Goal: Task Accomplishment & Management: Understand process/instructions

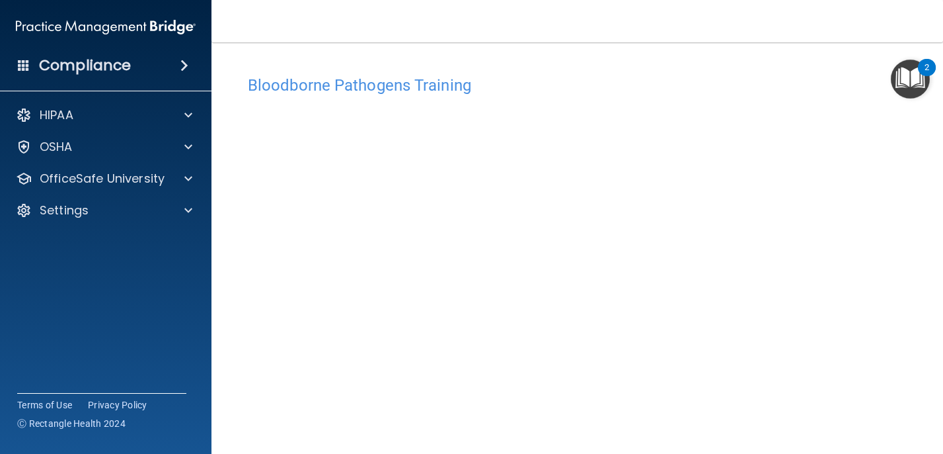
click at [897, 73] on img "Open Resource Center, 2 new notifications" at bounding box center [910, 79] width 39 height 39
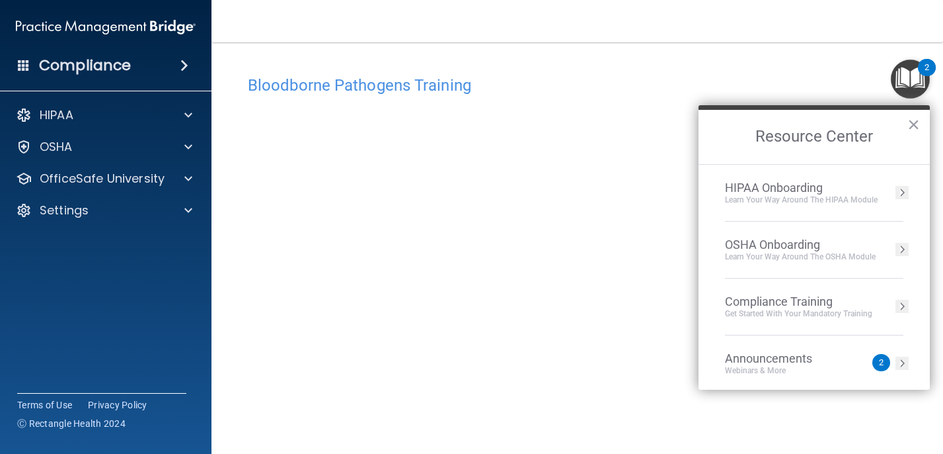
click at [696, 67] on div "Bloodborne Pathogens Training This course doesn’t expire until . Are you sure y…" at bounding box center [577, 285] width 679 height 458
click at [910, 127] on button "×" at bounding box center [914, 124] width 13 height 21
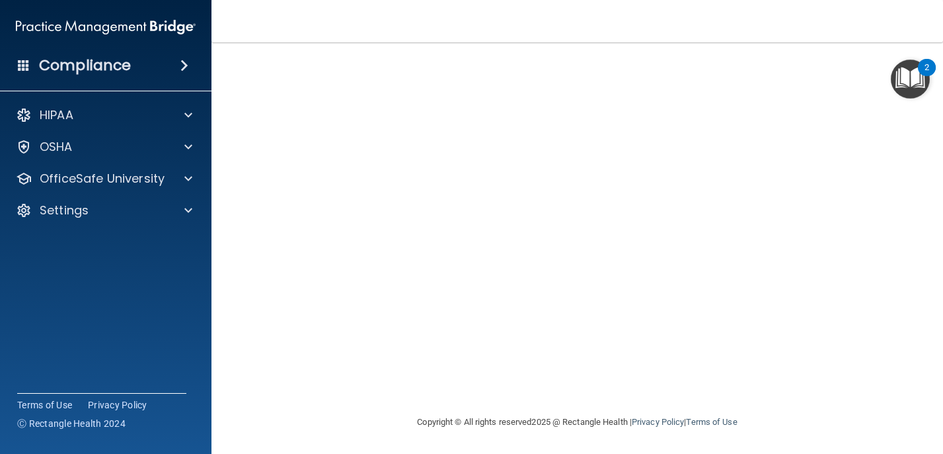
scroll to position [112, 0]
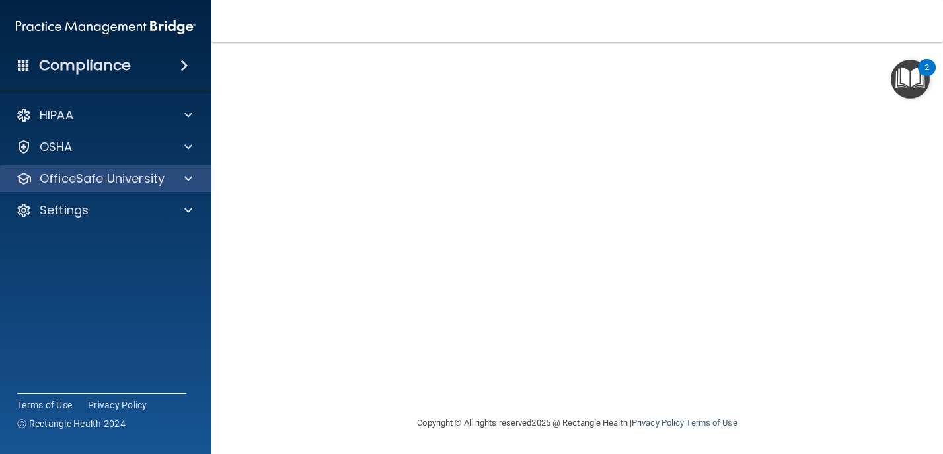
click at [163, 178] on div "OfficeSafe University" at bounding box center [106, 178] width 212 height 26
click at [119, 179] on div "OfficeSafe University" at bounding box center [106, 178] width 212 height 26
click at [190, 171] on span at bounding box center [188, 179] width 8 height 16
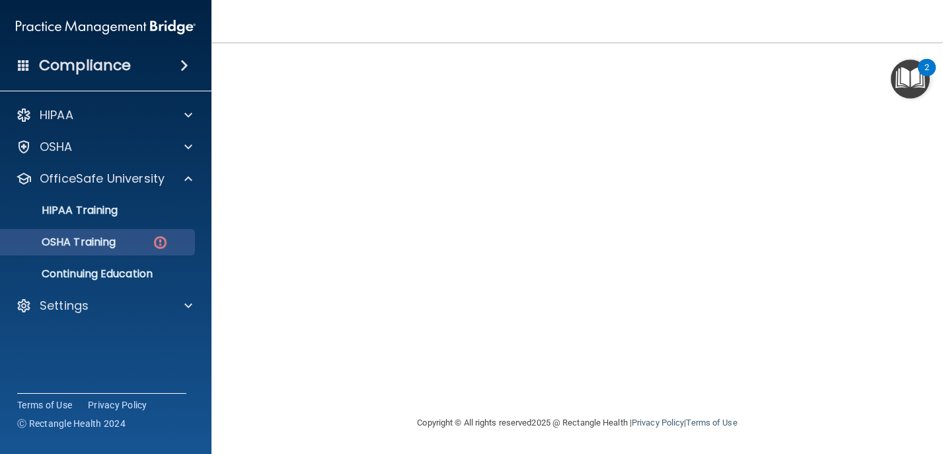
click at [134, 235] on div "OSHA Training" at bounding box center [99, 241] width 180 height 13
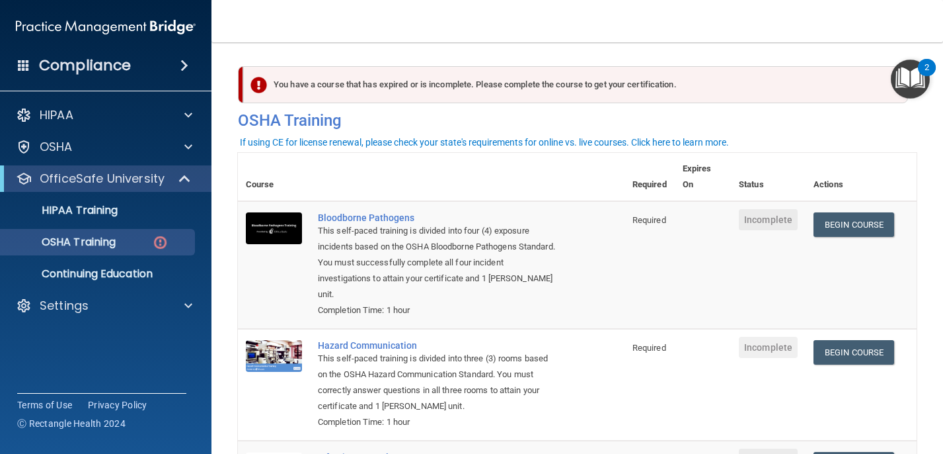
click at [509, 93] on div "You have a course that has expired or is incomplete. Please complete the course…" at bounding box center [575, 84] width 665 height 37
click at [857, 217] on link "Begin Course" at bounding box center [854, 224] width 81 height 24
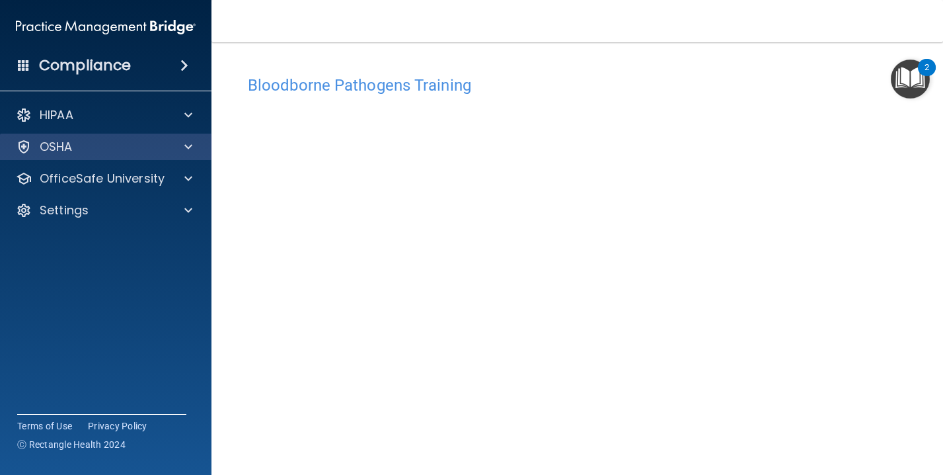
click at [102, 144] on div "OSHA" at bounding box center [106, 147] width 212 height 26
click at [192, 139] on span at bounding box center [188, 147] width 8 height 16
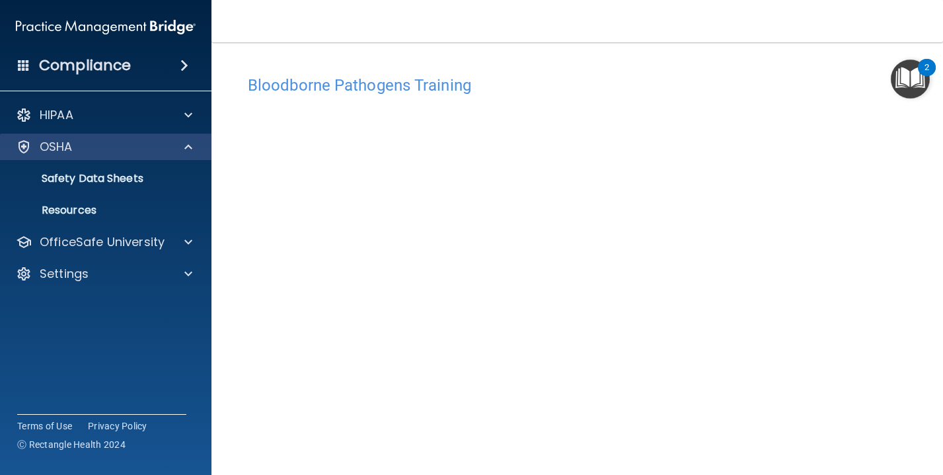
click at [190, 139] on span at bounding box center [188, 147] width 8 height 16
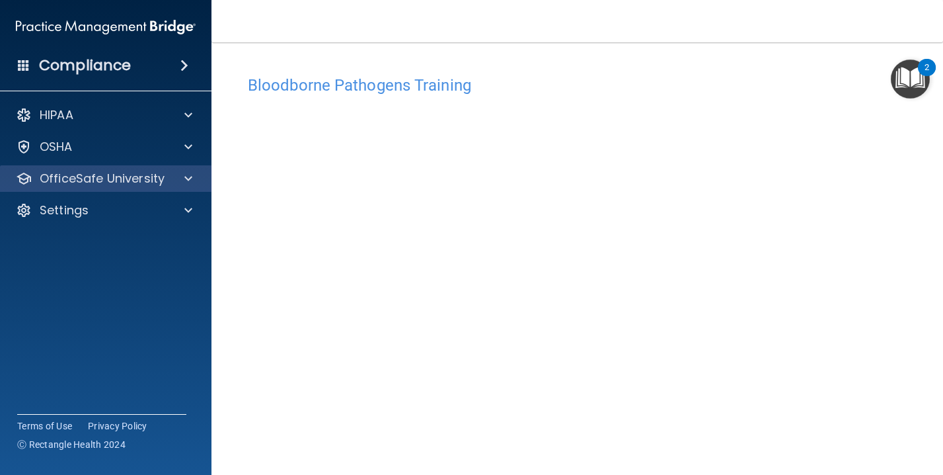
click at [161, 171] on p "OfficeSafe University" at bounding box center [102, 179] width 125 height 16
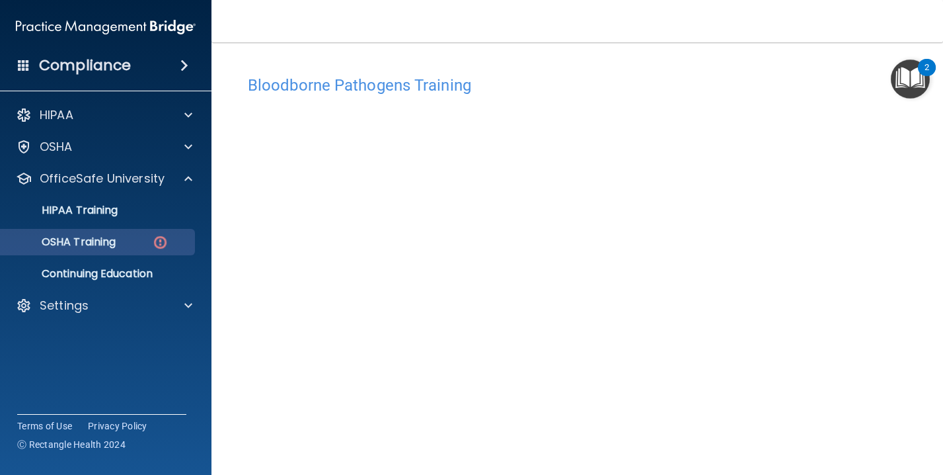
click at [106, 235] on p "OSHA Training" at bounding box center [62, 241] width 107 height 13
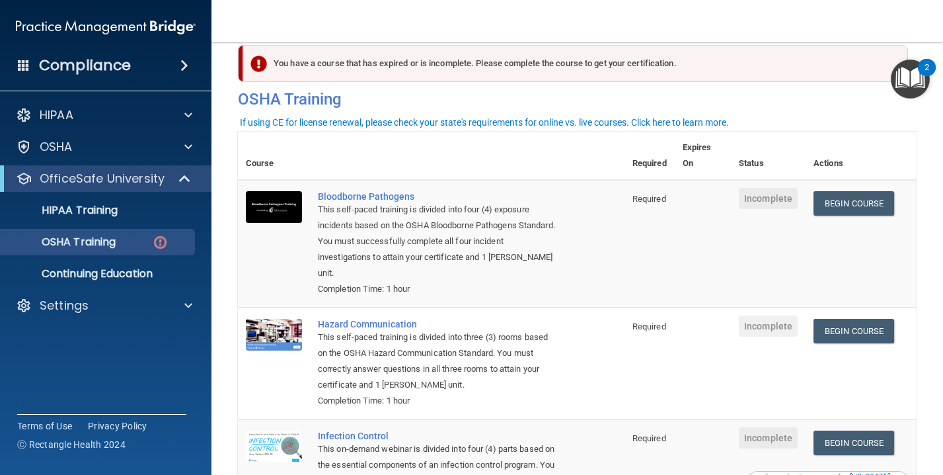
scroll to position [17, 0]
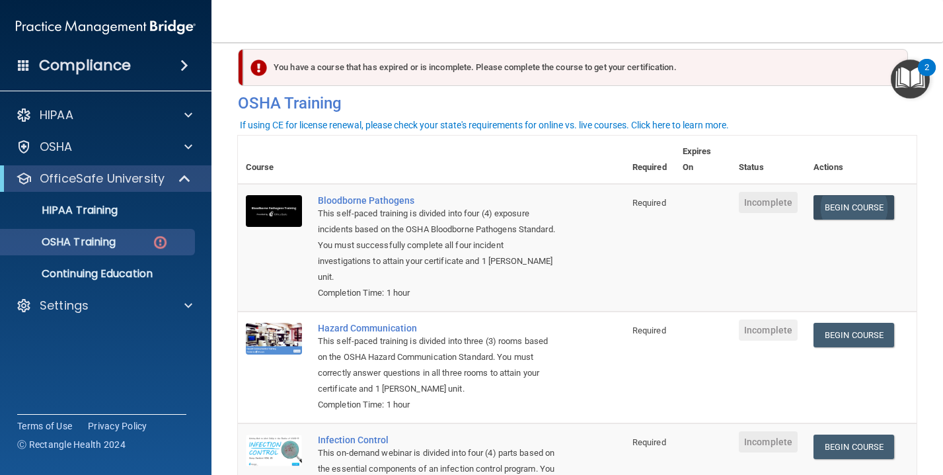
click at [865, 210] on link "Begin Course" at bounding box center [854, 207] width 81 height 24
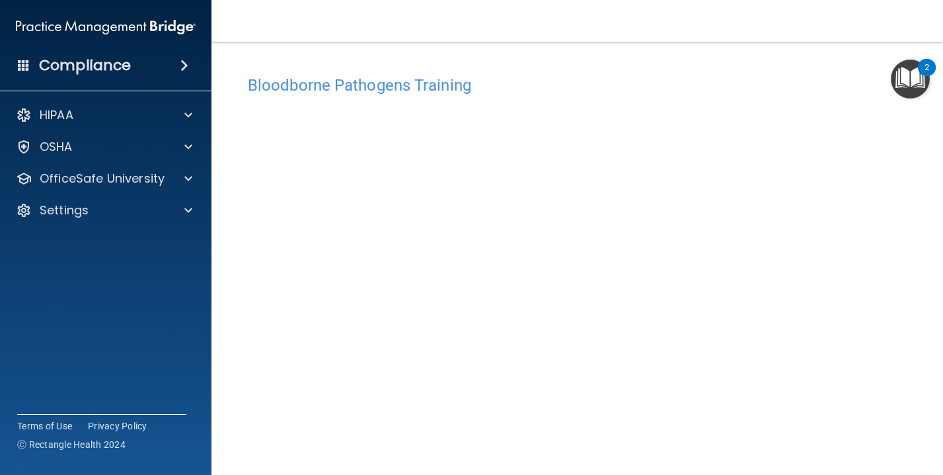
click at [459, 88] on h4 "Bloodborne Pathogens Training" at bounding box center [577, 85] width 659 height 17
click at [126, 107] on div "HIPAA" at bounding box center [88, 115] width 164 height 16
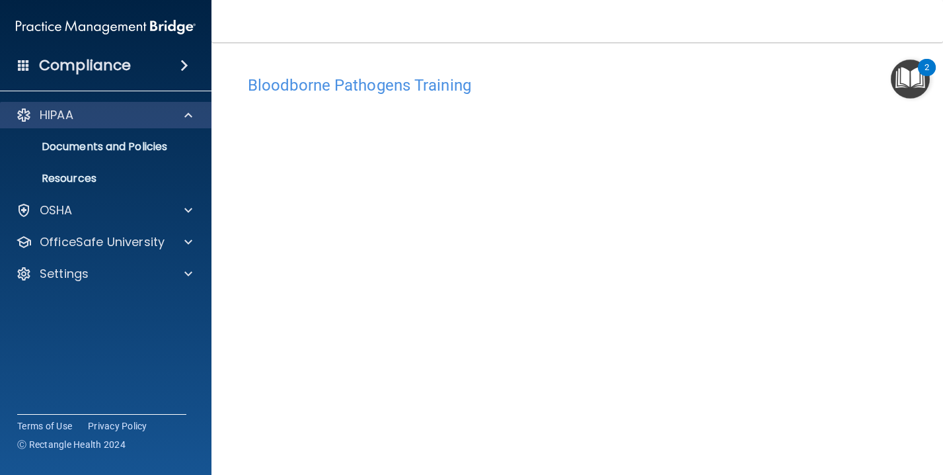
click at [132, 108] on div "HIPAA" at bounding box center [88, 115] width 164 height 16
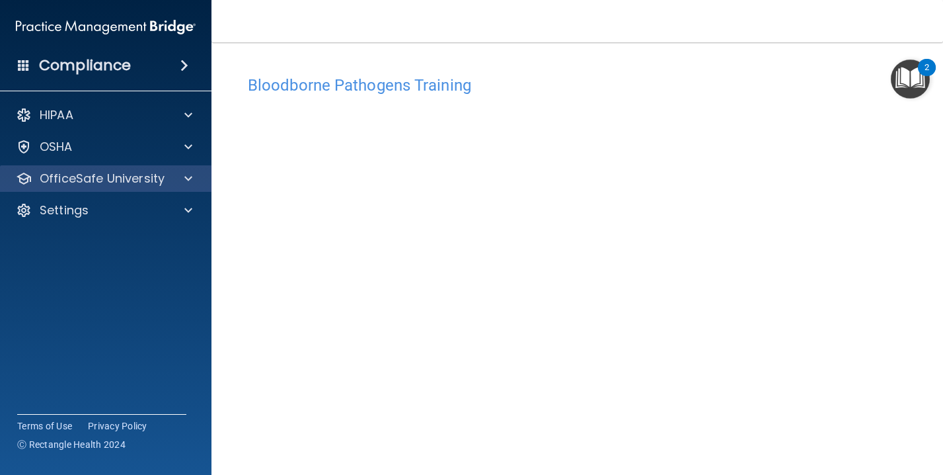
click at [120, 174] on p "OfficeSafe University" at bounding box center [102, 179] width 125 height 16
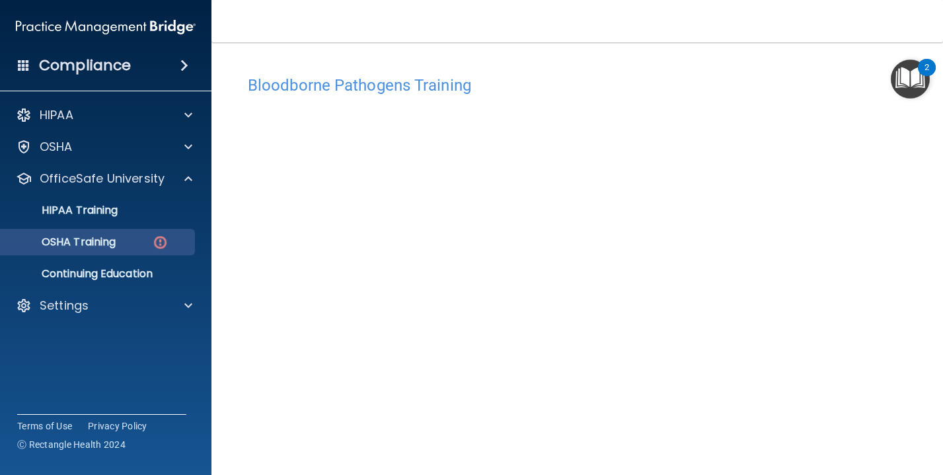
click at [102, 235] on p "OSHA Training" at bounding box center [62, 241] width 107 height 13
